Goal: Information Seeking & Learning: Learn about a topic

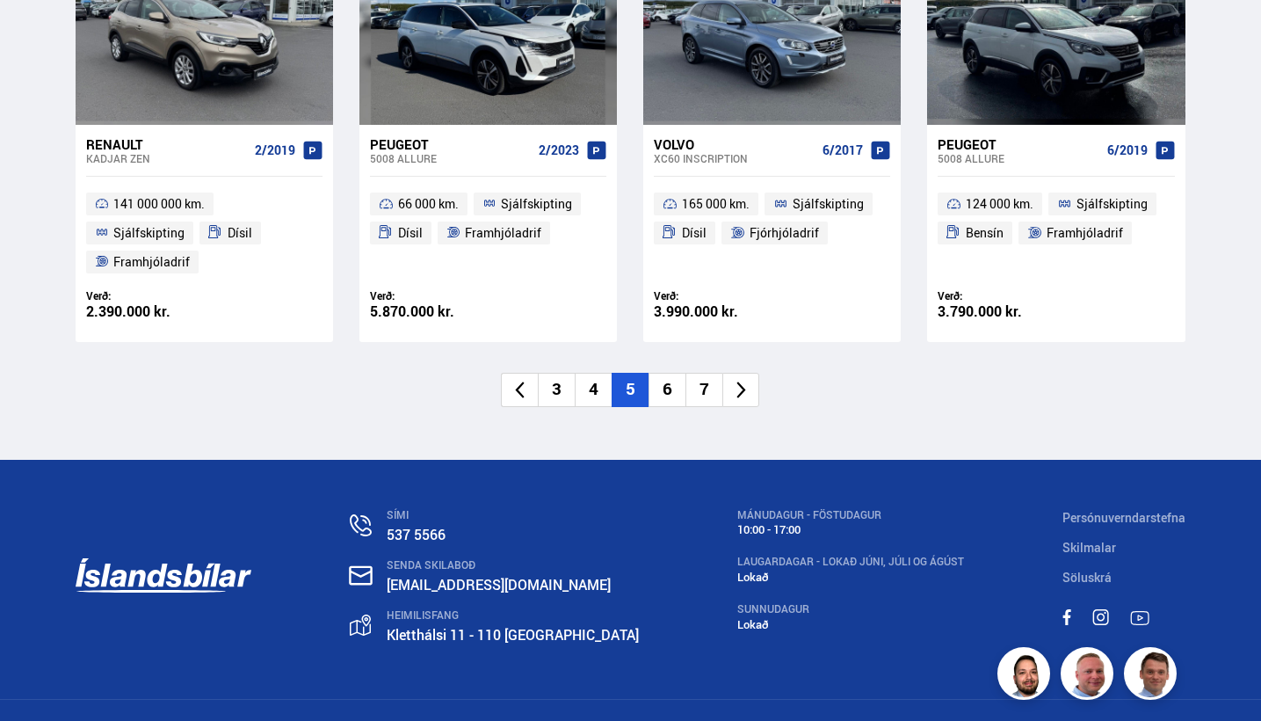
scroll to position [2692, 0]
click at [671, 374] on li "6" at bounding box center [667, 391] width 37 height 34
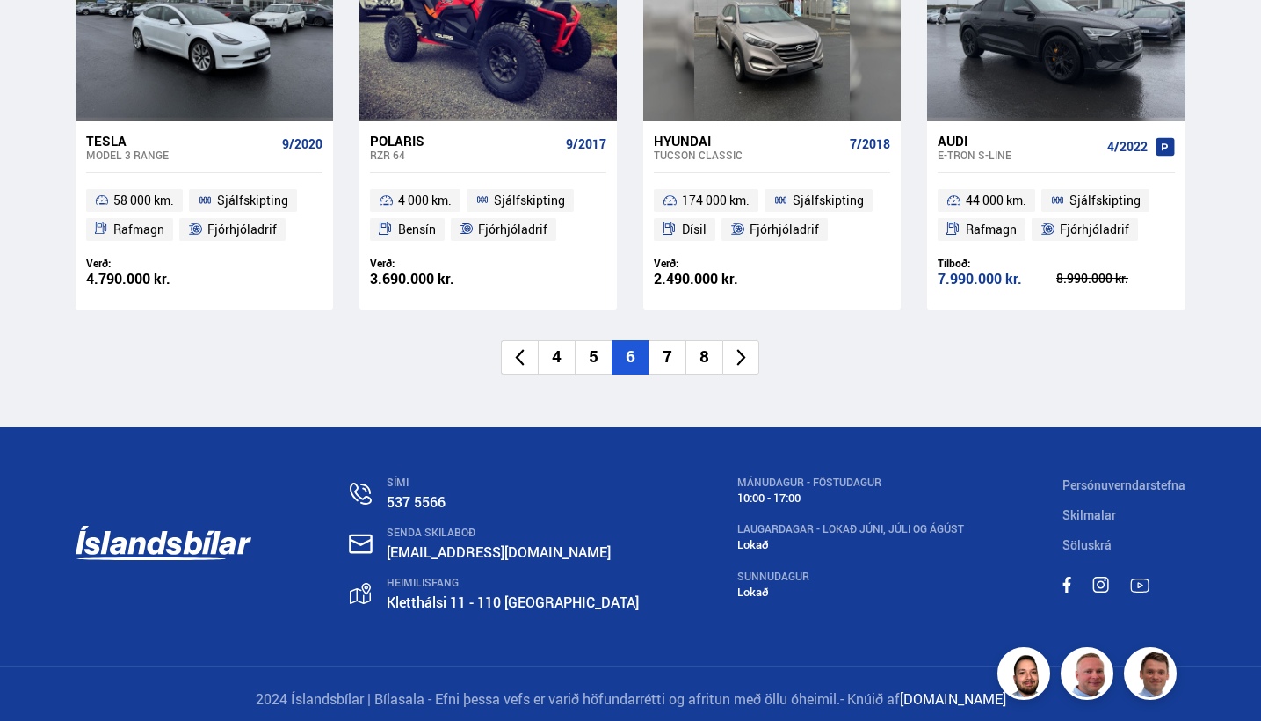
scroll to position [2692, 0]
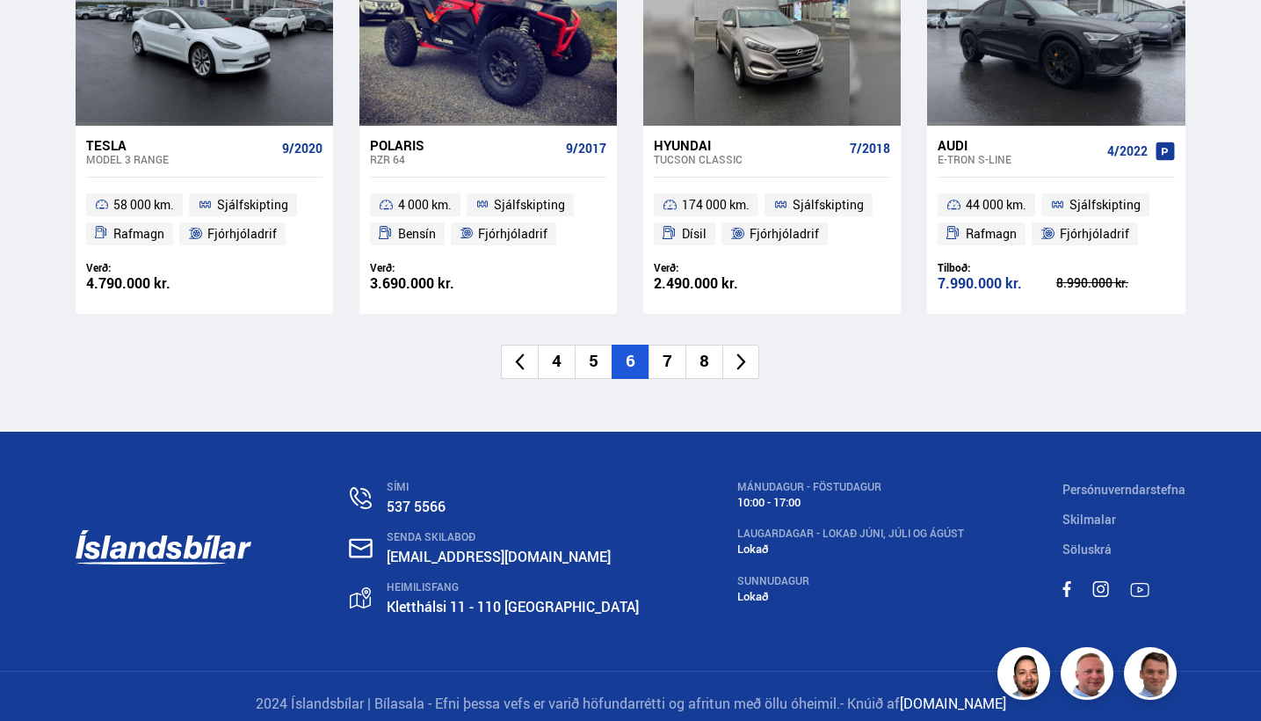
click at [674, 345] on li "7" at bounding box center [667, 362] width 37 height 34
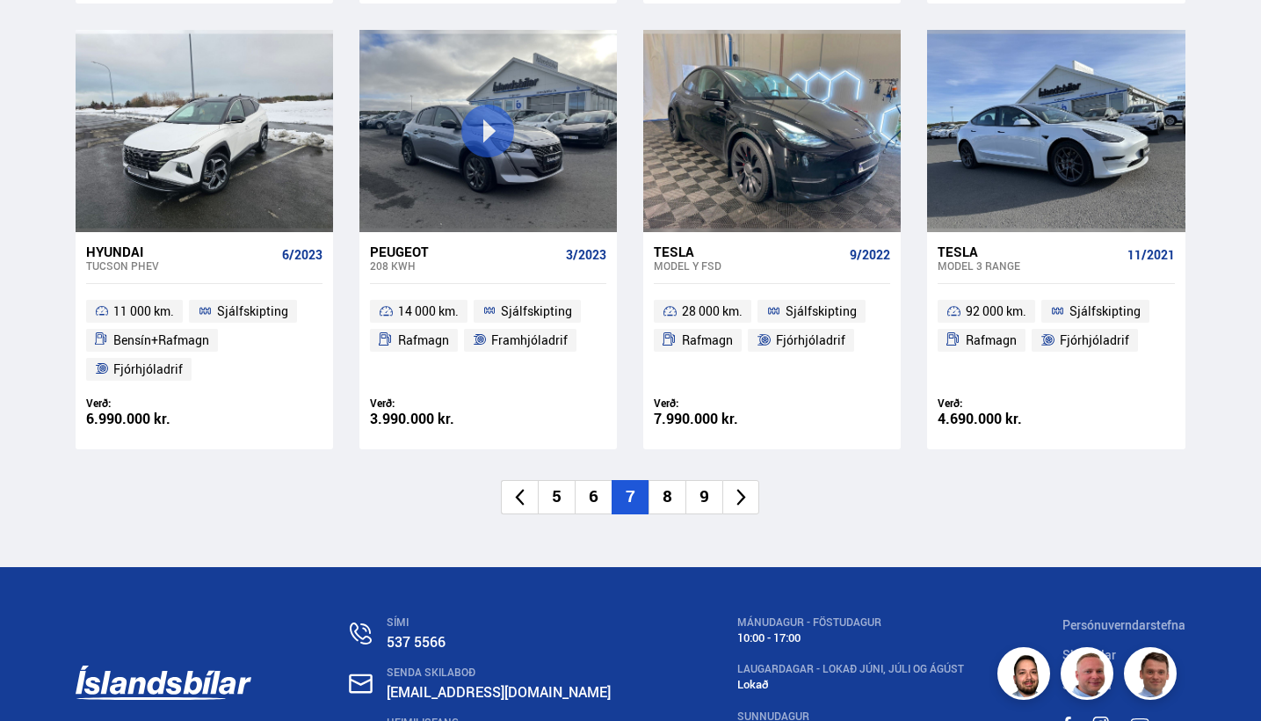
scroll to position [2545, 0]
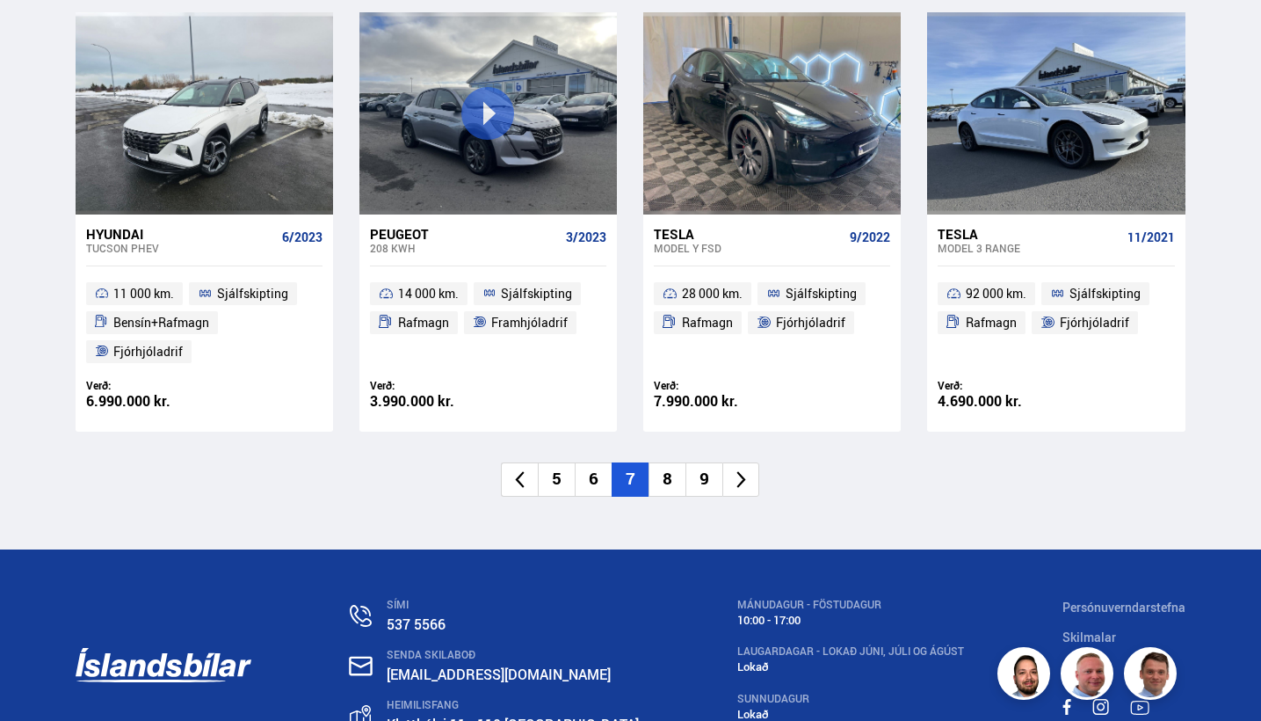
click at [555, 466] on li "5" at bounding box center [556, 479] width 37 height 34
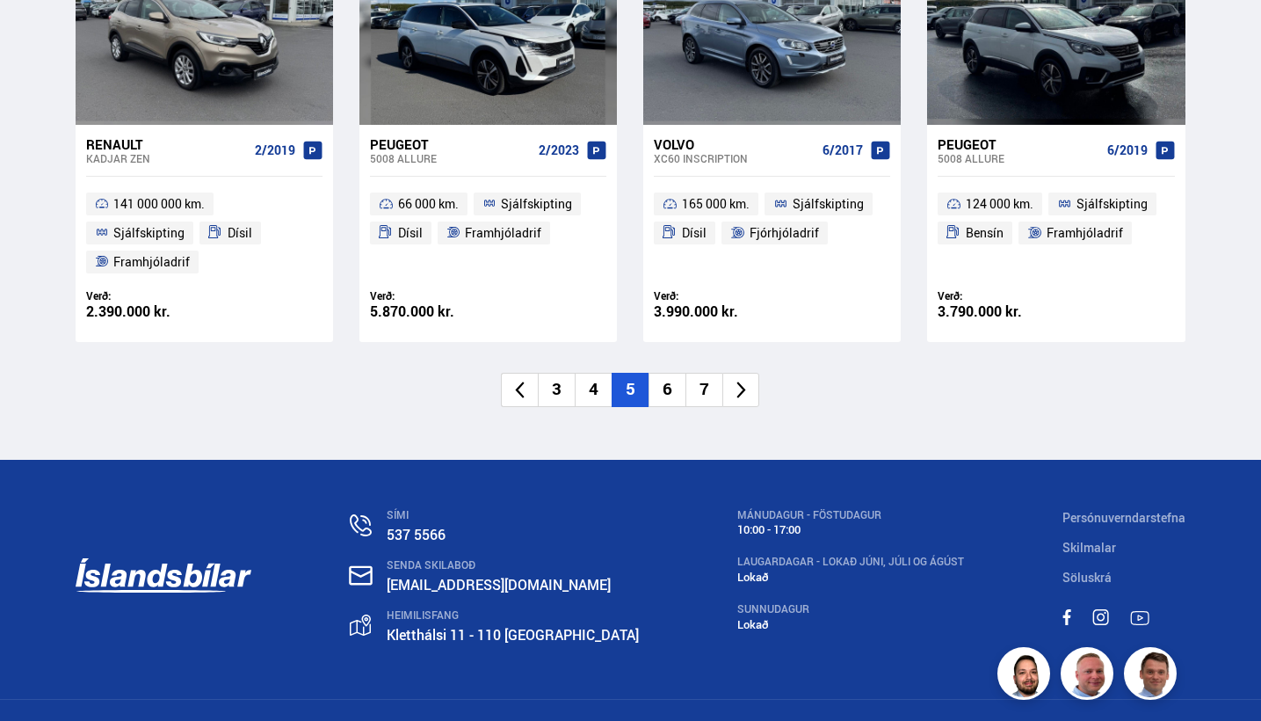
scroll to position [2692, 0]
click at [590, 374] on li "4" at bounding box center [593, 391] width 37 height 34
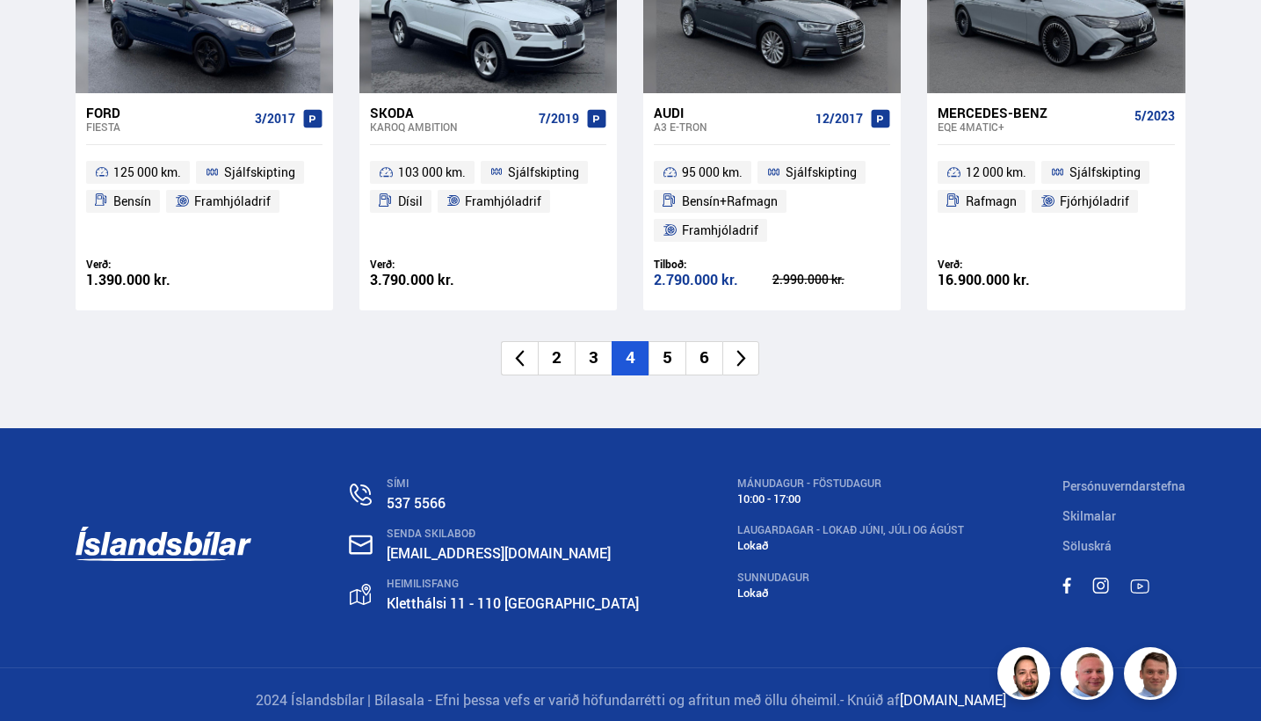
scroll to position [2636, 0]
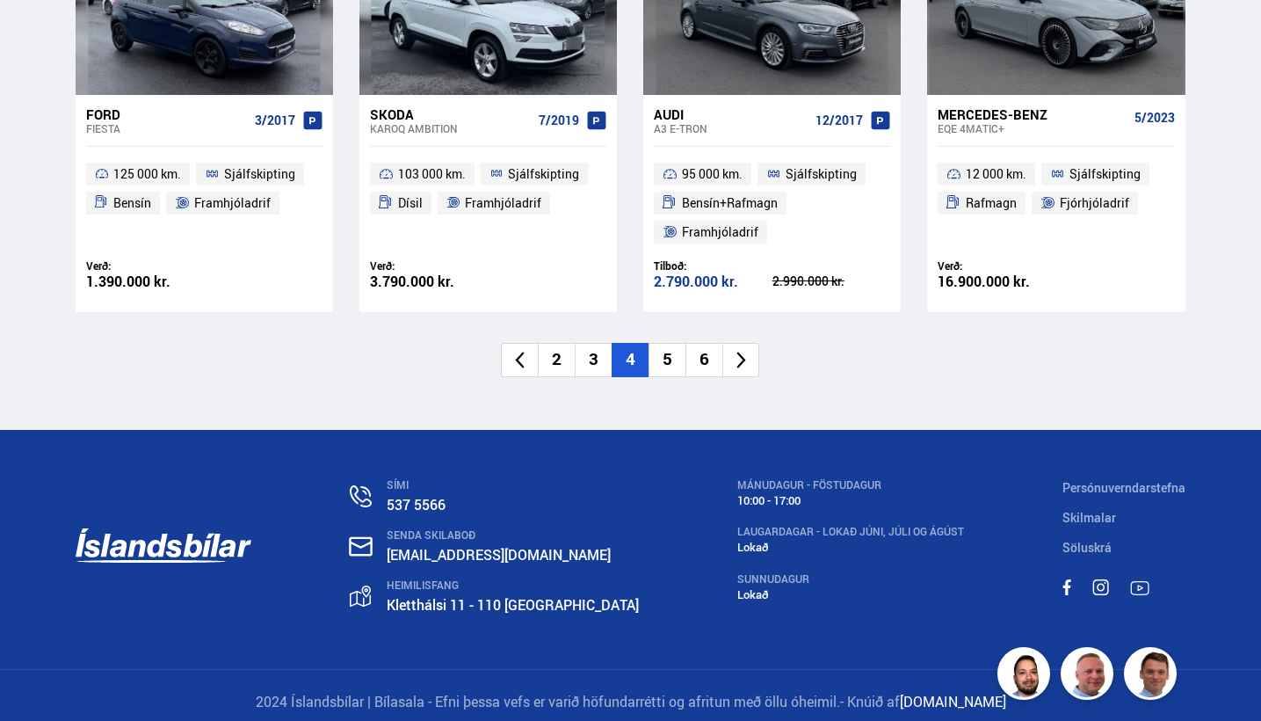
click at [593, 346] on li "3" at bounding box center [593, 360] width 37 height 34
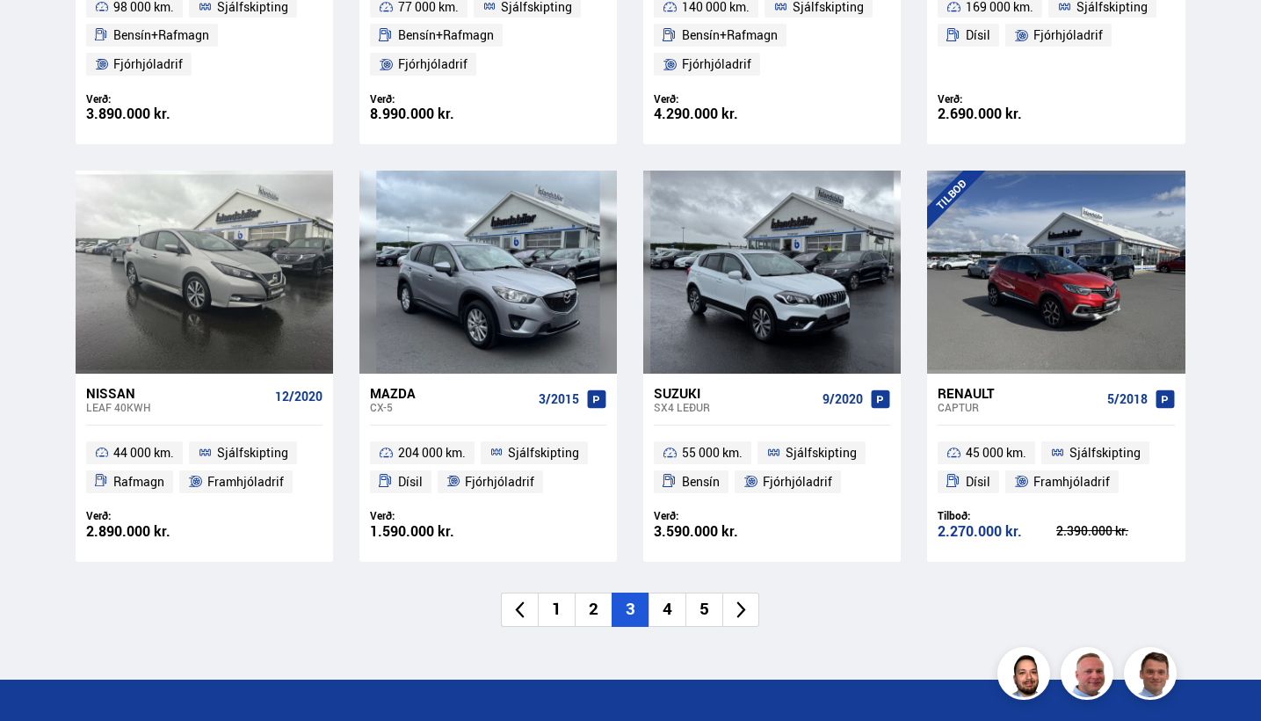
scroll to position [2485, 0]
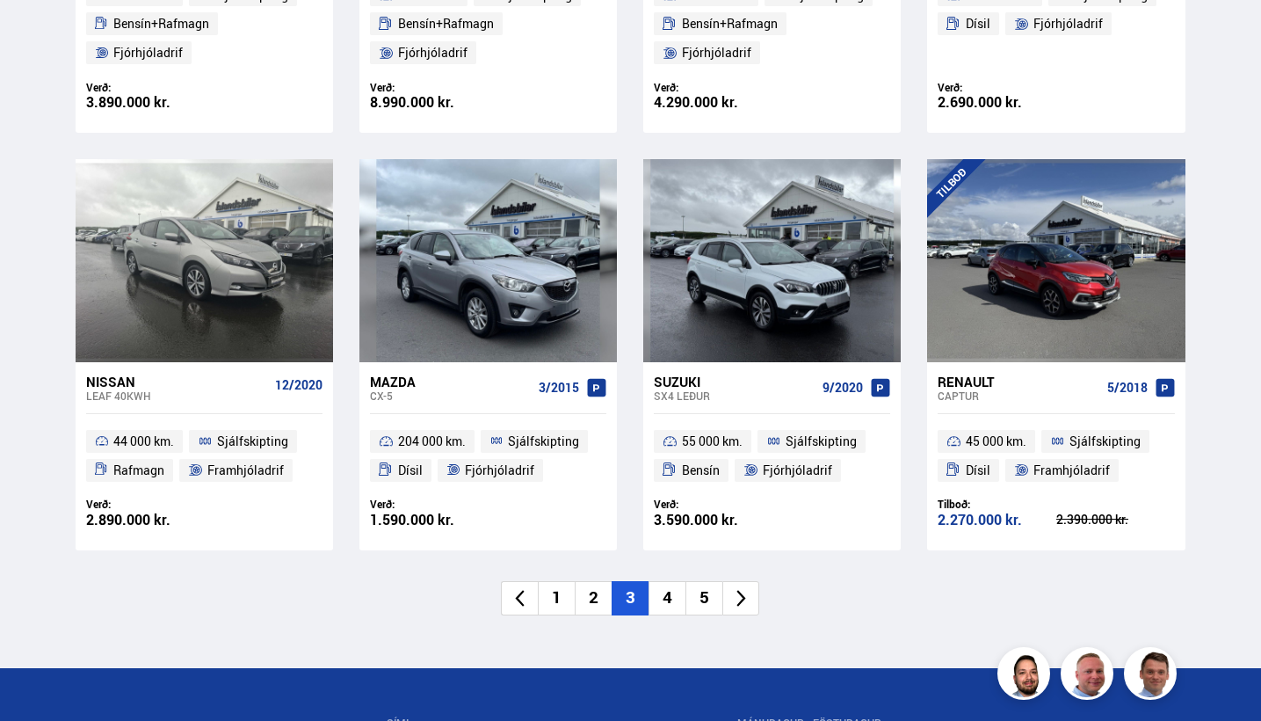
click at [603, 586] on li "2" at bounding box center [593, 598] width 37 height 34
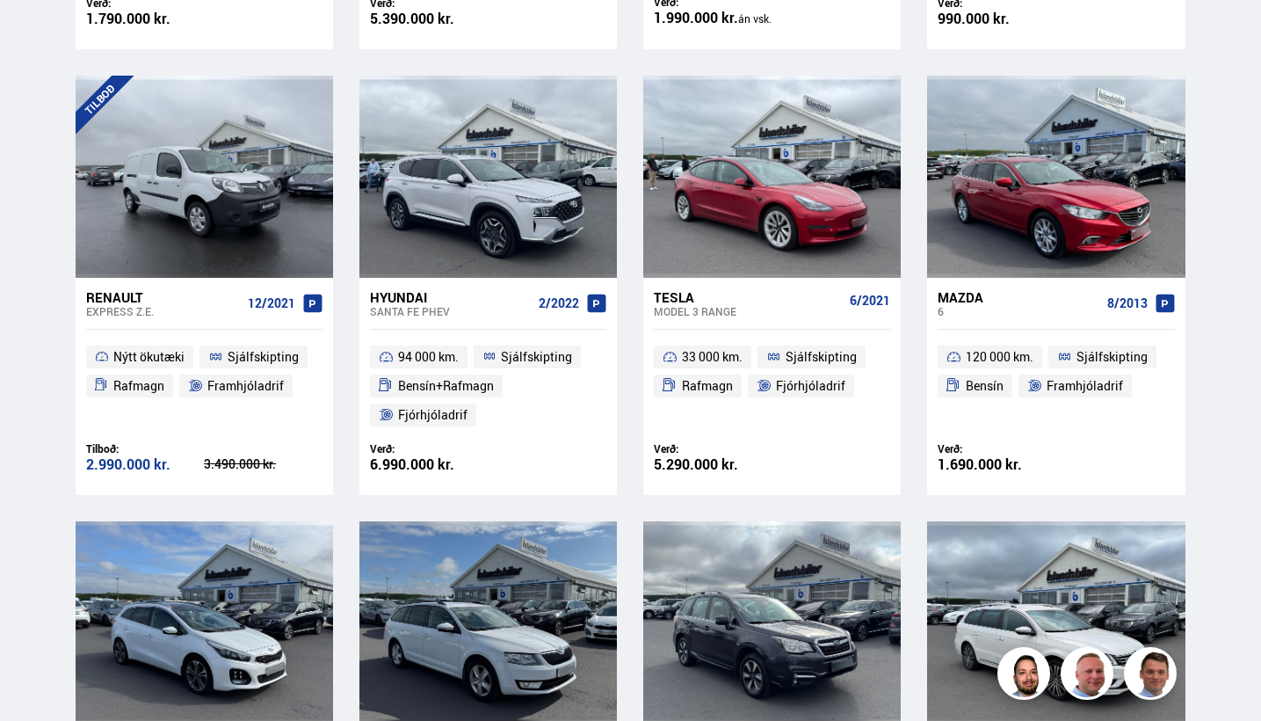
scroll to position [819, 0]
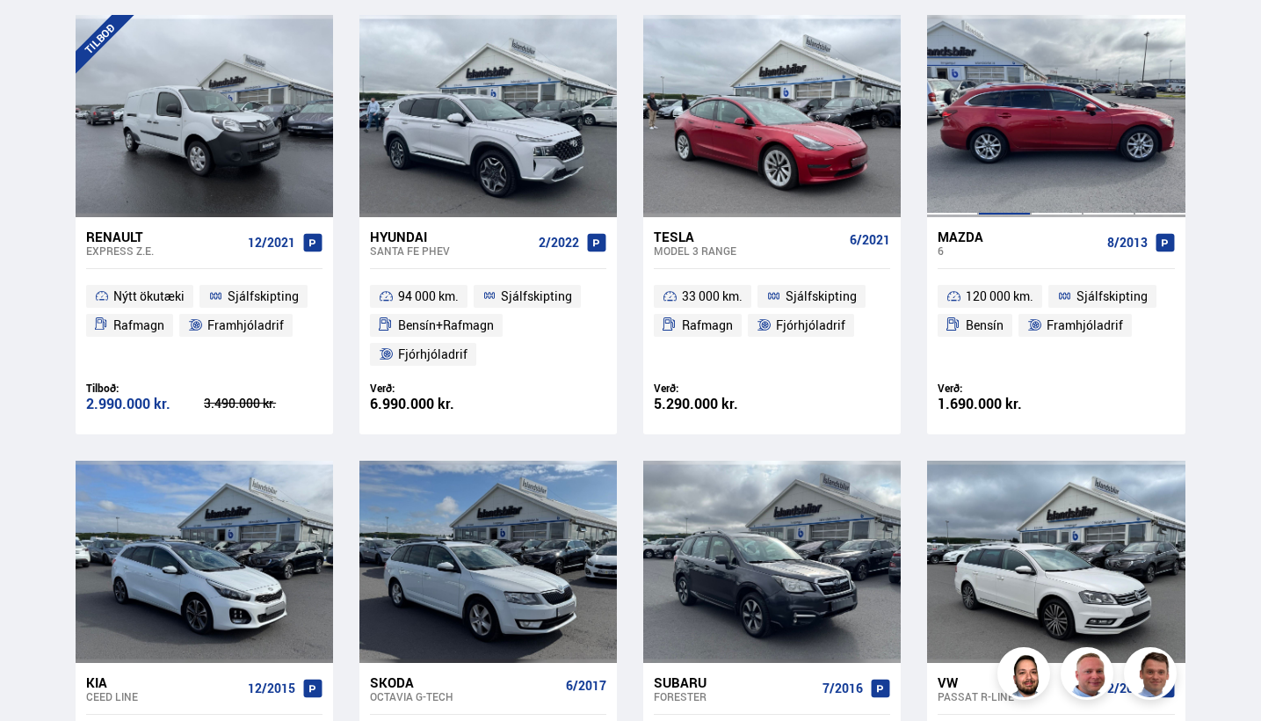
click at [1006, 71] on div at bounding box center [1004, 116] width 52 height 202
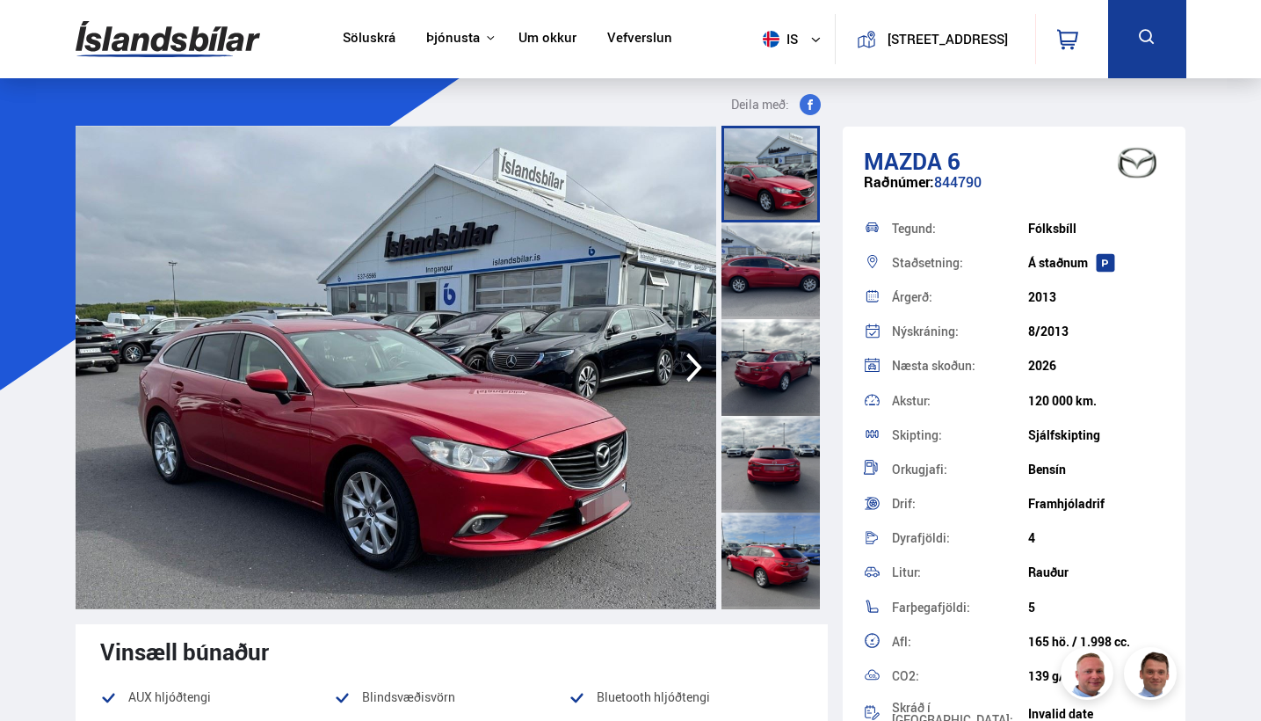
click at [747, 280] on div at bounding box center [771, 270] width 98 height 97
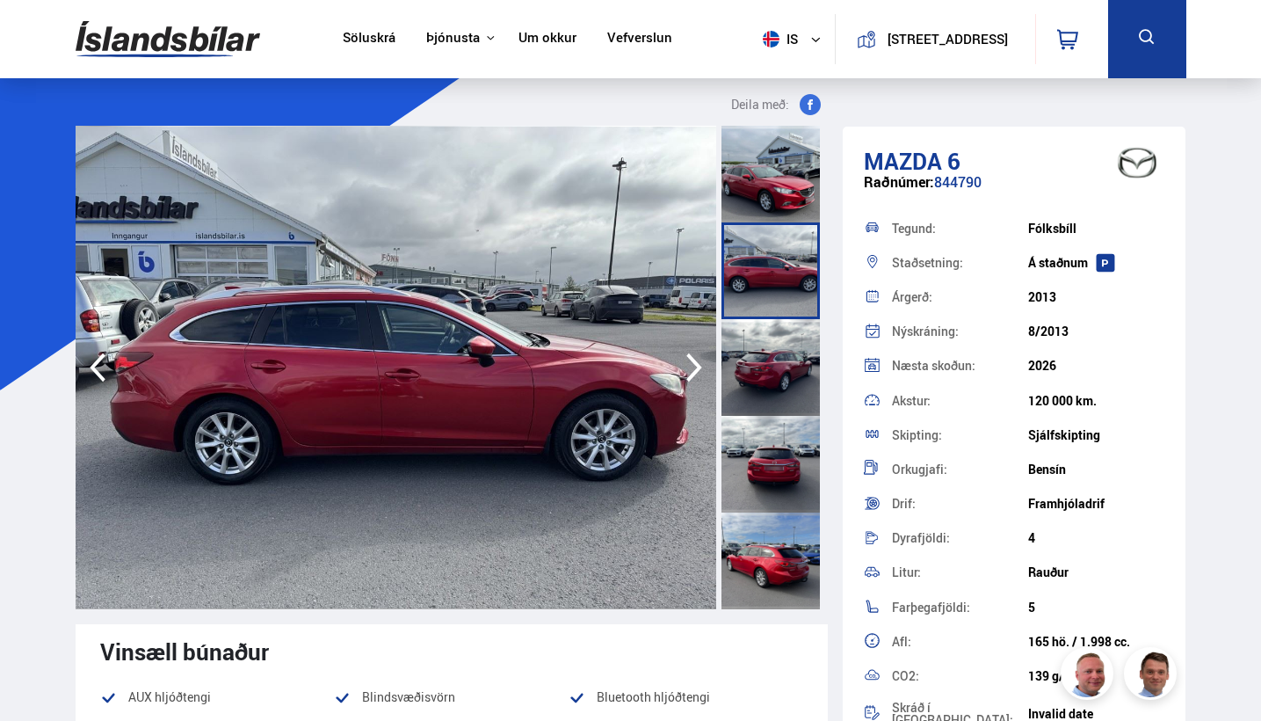
click at [762, 345] on div at bounding box center [771, 367] width 98 height 97
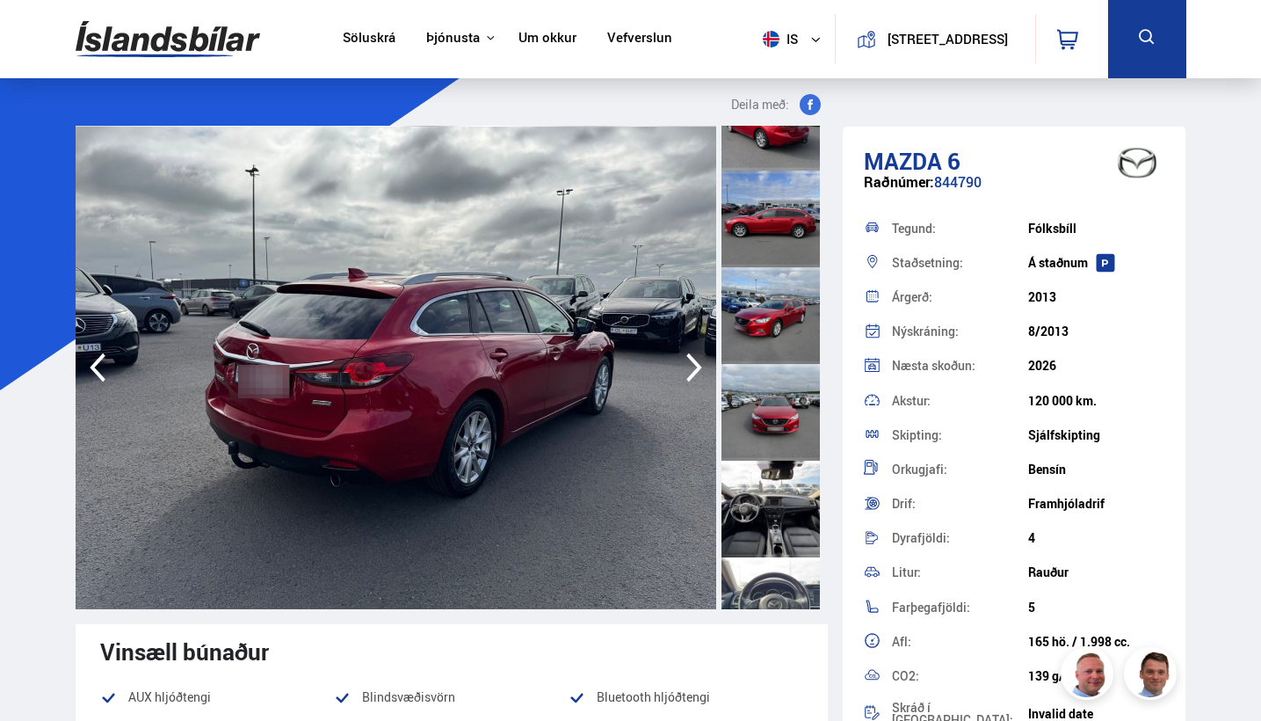
scroll to position [455, 0]
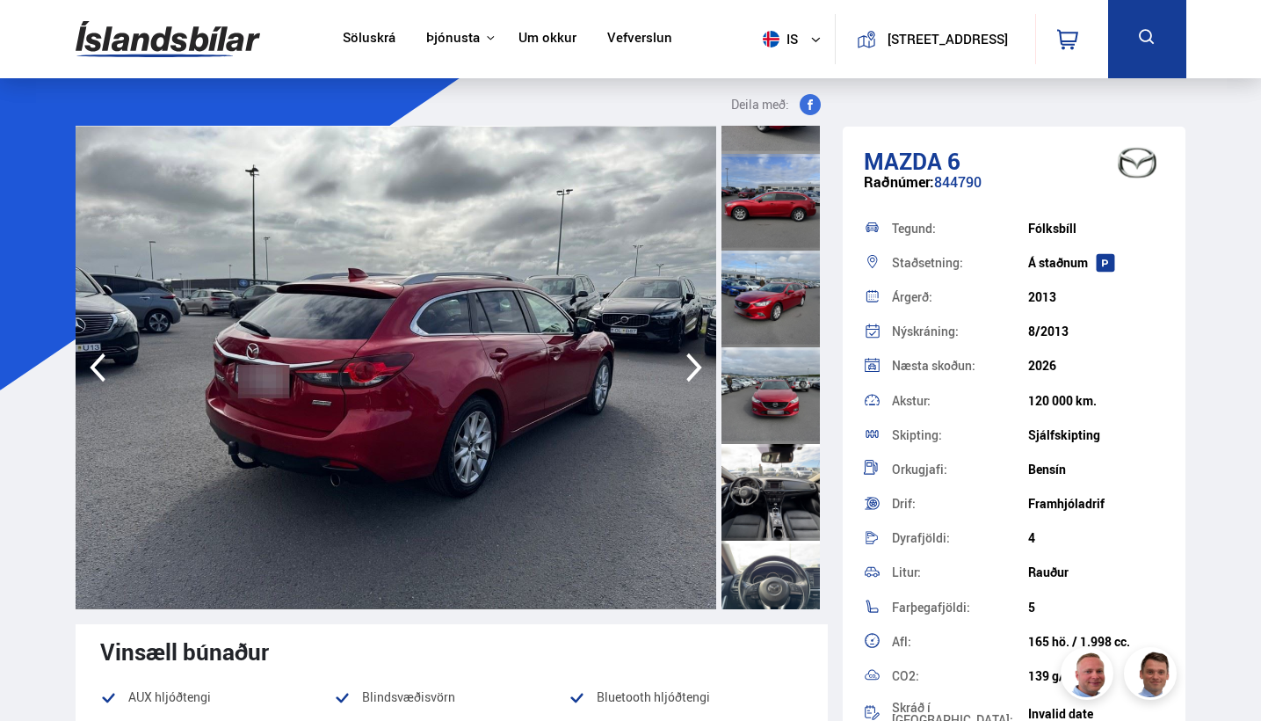
click at [763, 454] on div at bounding box center [771, 492] width 98 height 97
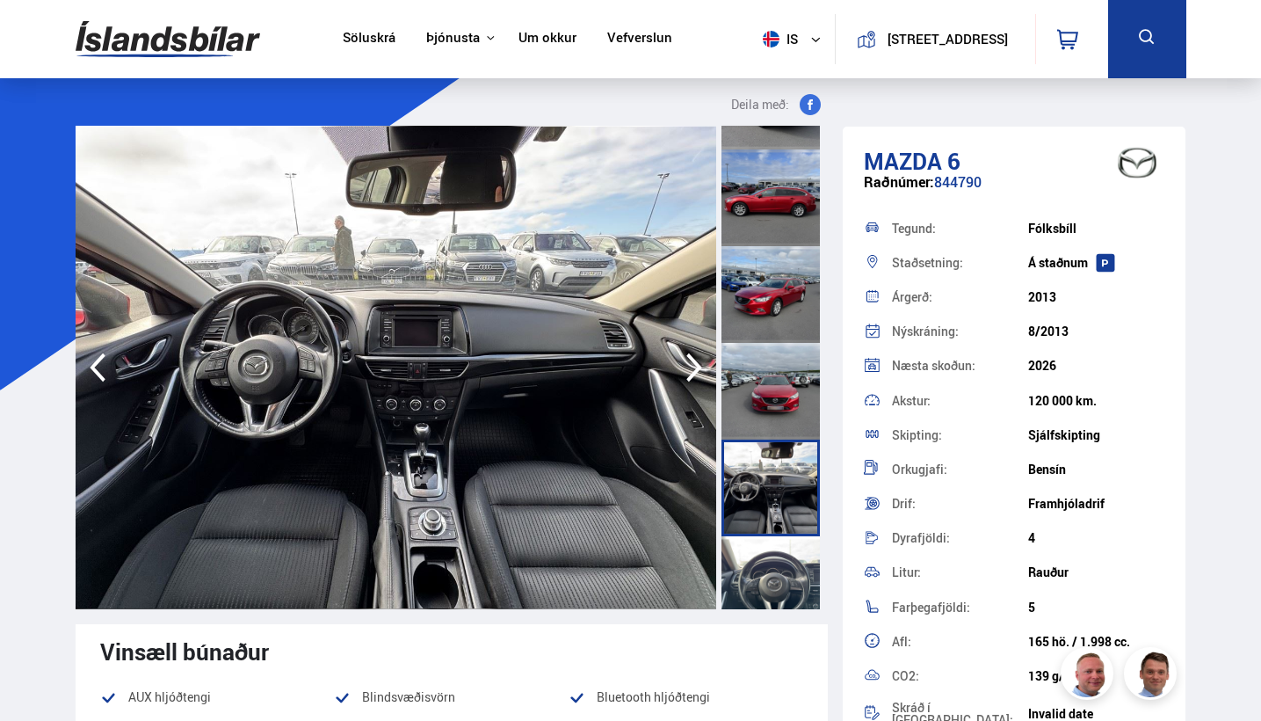
scroll to position [458, 0]
click at [770, 215] on div at bounding box center [771, 199] width 98 height 97
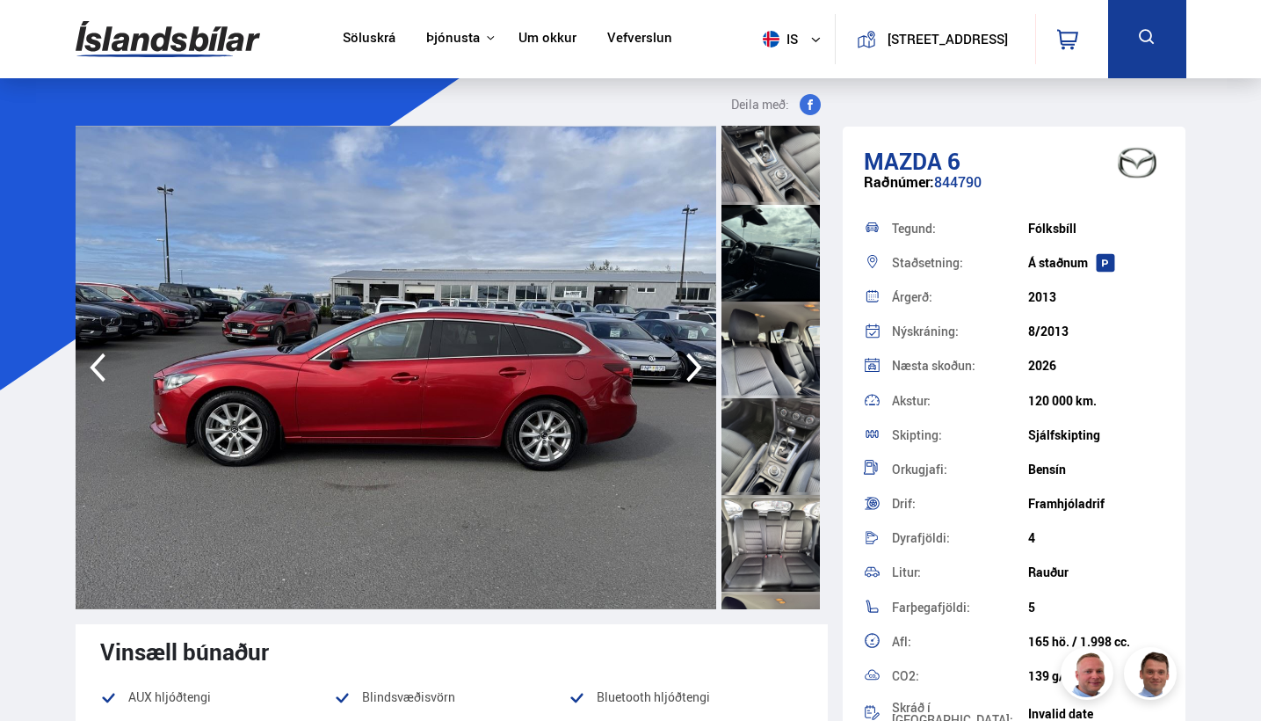
click at [779, 325] on div at bounding box center [771, 349] width 98 height 97
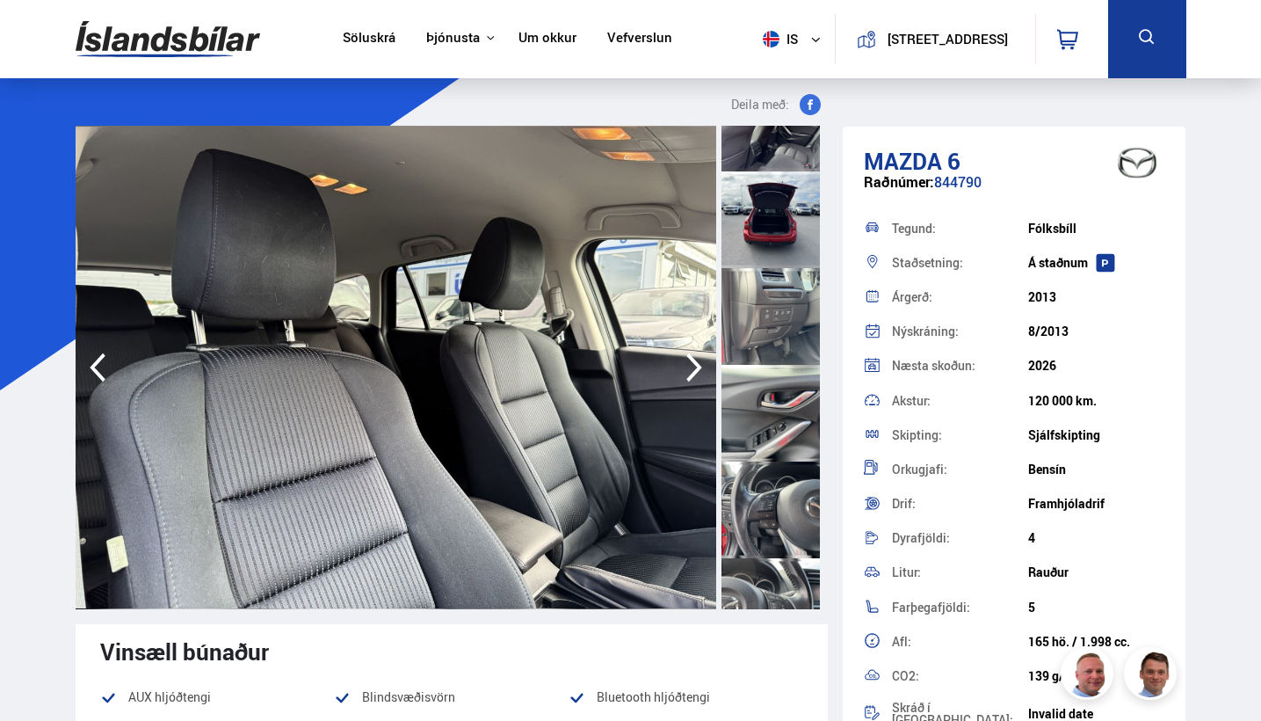
scroll to position [1827, 0]
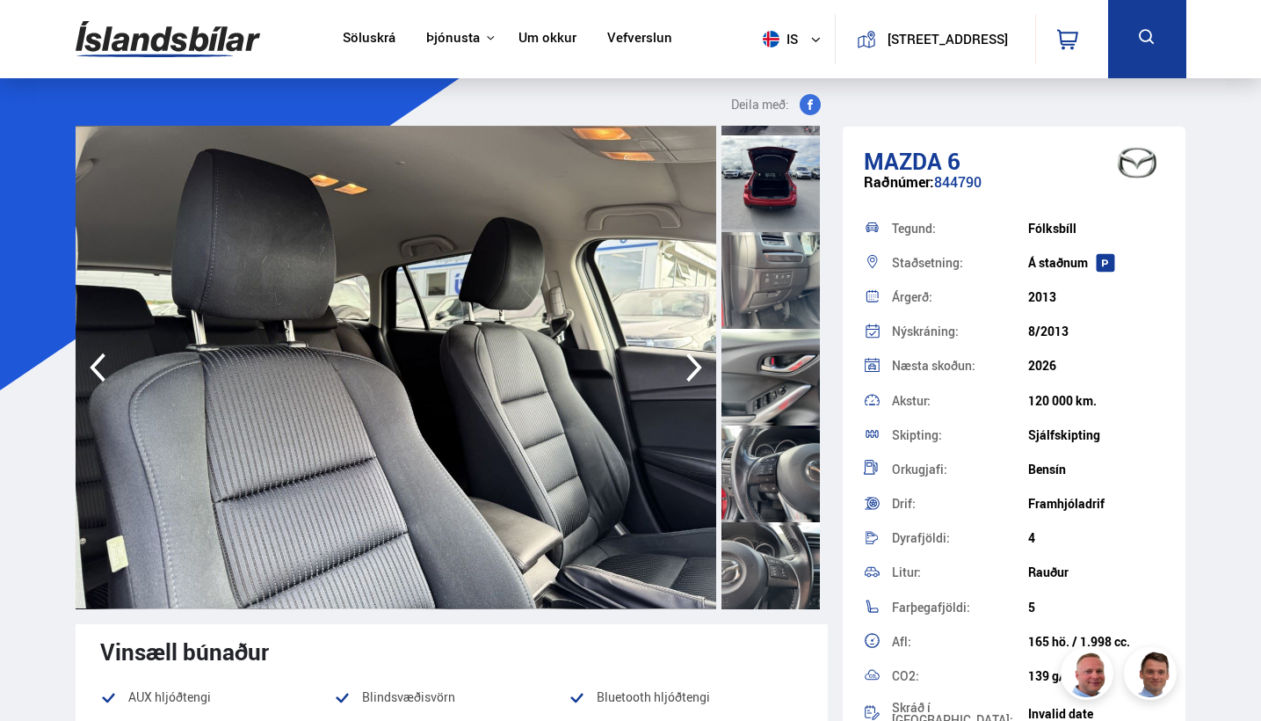
click at [775, 395] on div at bounding box center [771, 377] width 98 height 97
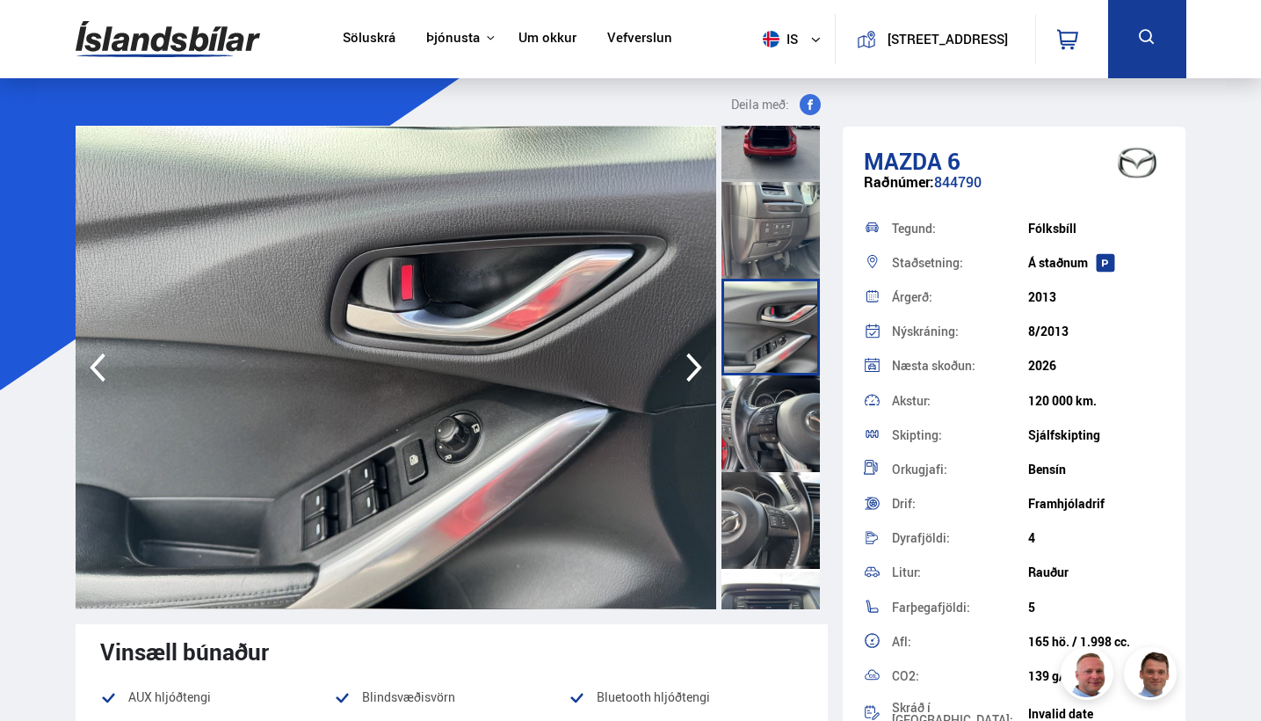
click at [773, 439] on div at bounding box center [771, 423] width 98 height 97
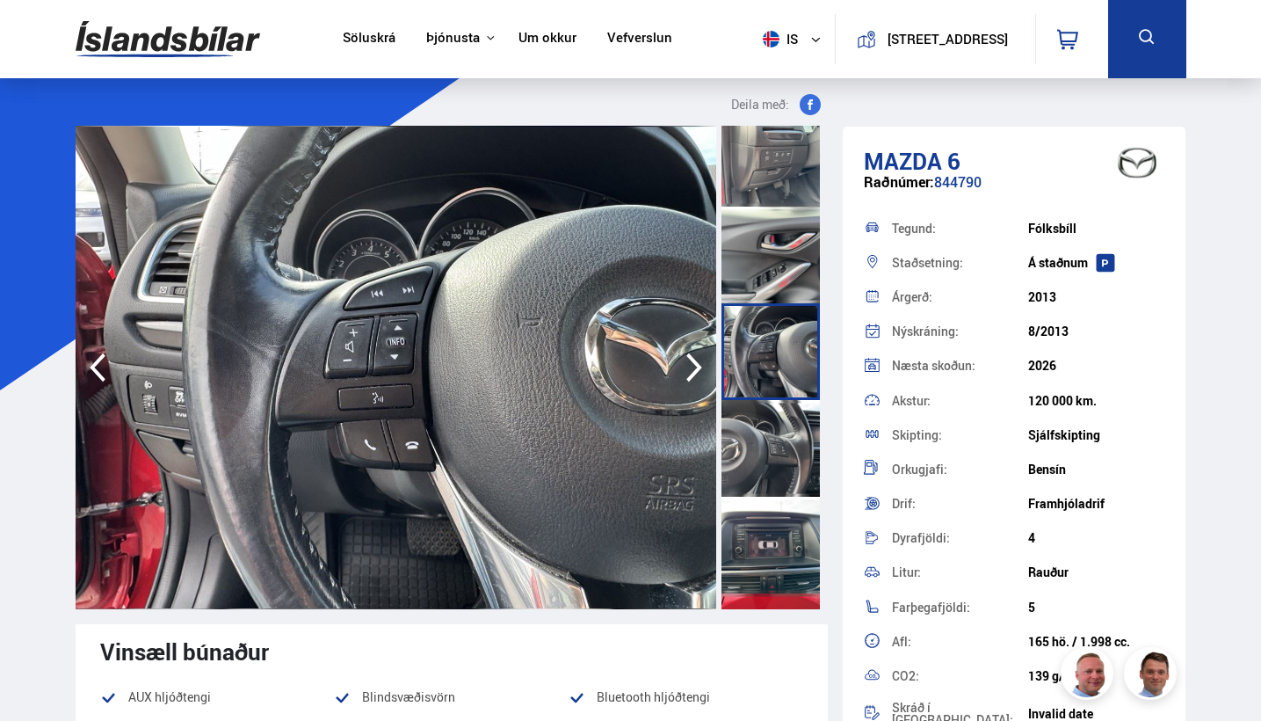
scroll to position [1970, 0]
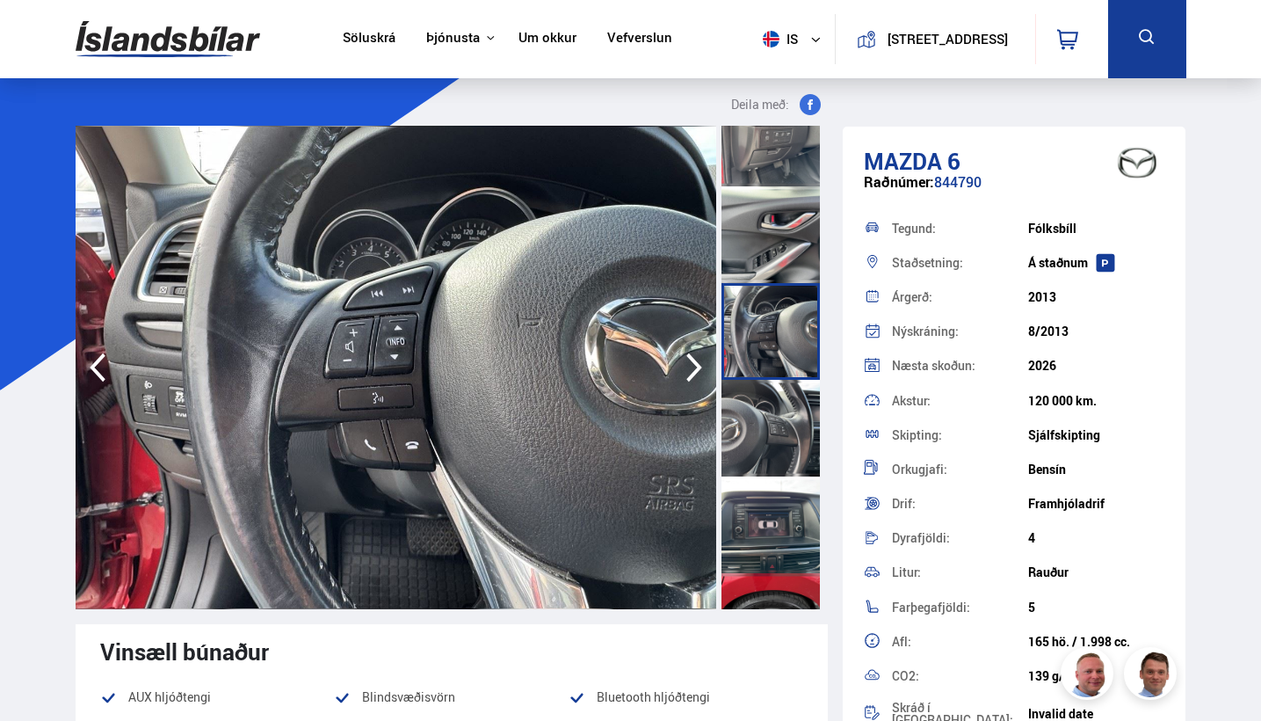
click at [779, 441] on div at bounding box center [771, 428] width 98 height 97
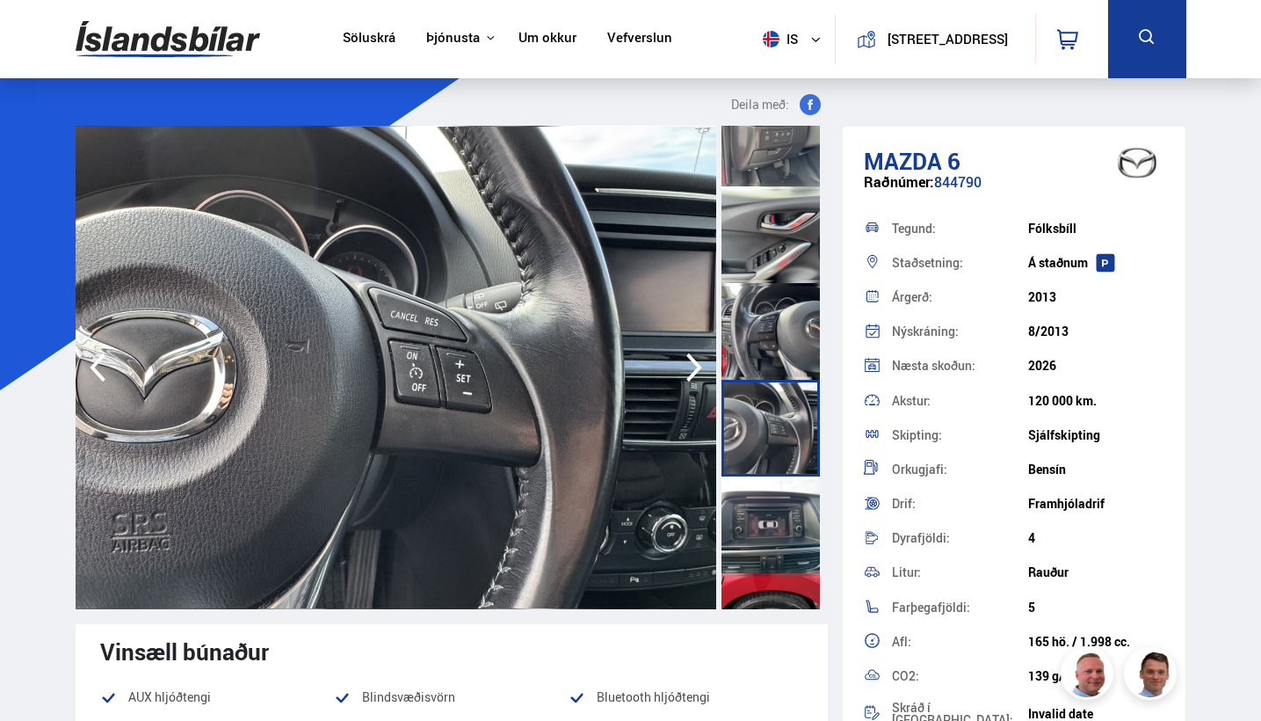
scroll to position [2009, 0]
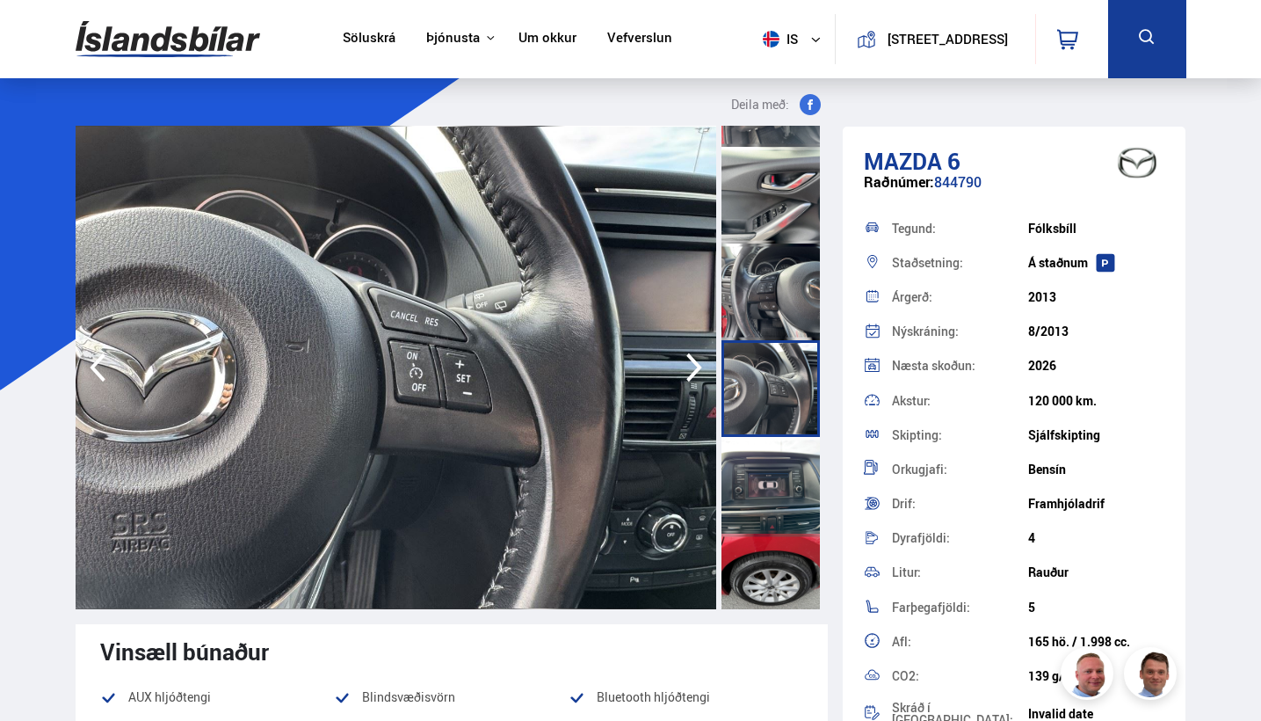
click at [766, 506] on div at bounding box center [771, 485] width 98 height 97
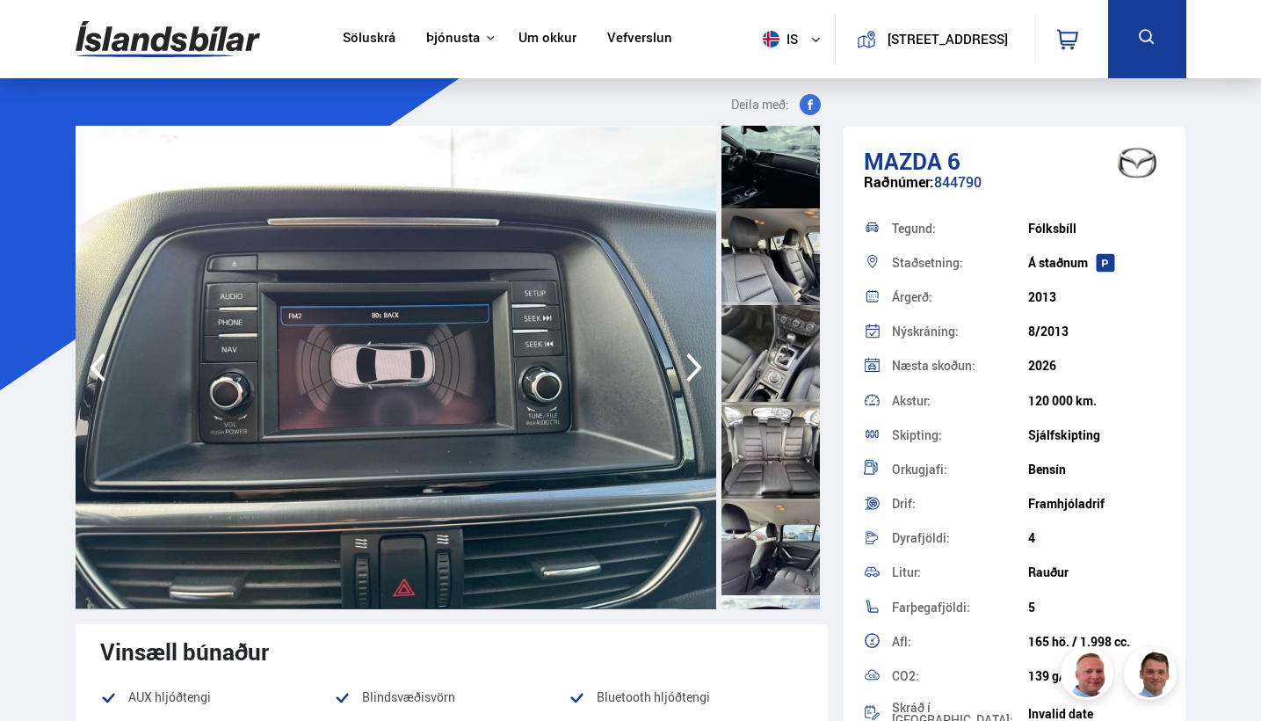
scroll to position [1357, 0]
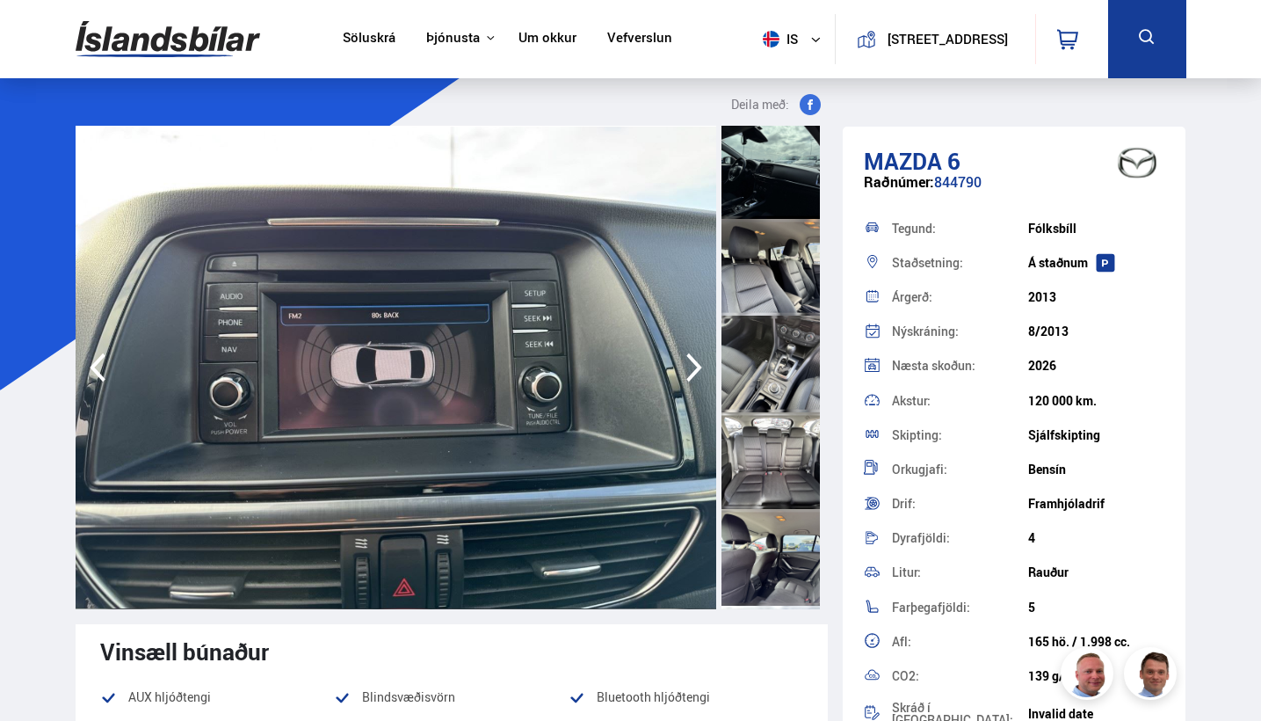
click at [770, 387] on div at bounding box center [771, 364] width 98 height 97
